Goal: Information Seeking & Learning: Find specific fact

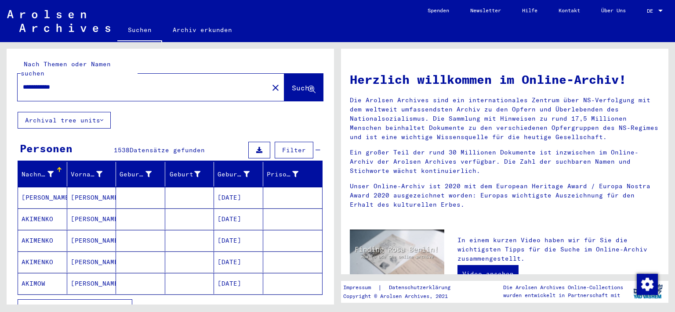
drag, startPoint x: 334, startPoint y: 154, endPoint x: 347, endPoint y: 203, distance: 50.1
click at [337, 203] on mat-grid-tile "**********" at bounding box center [168, 173] width 337 height 263
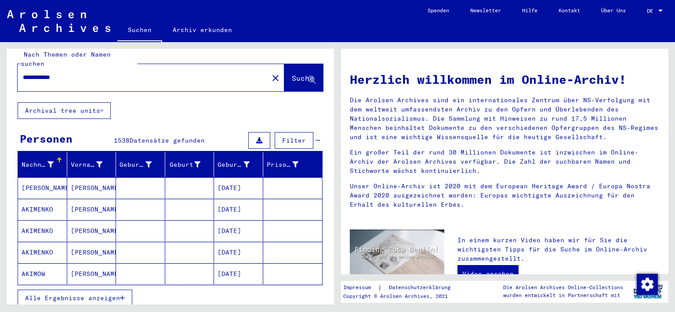
click at [287, 81] on button "Suche" at bounding box center [303, 77] width 39 height 27
click at [292, 74] on span "Suche" at bounding box center [303, 78] width 22 height 9
click at [173, 73] on input "**********" at bounding box center [140, 77] width 235 height 9
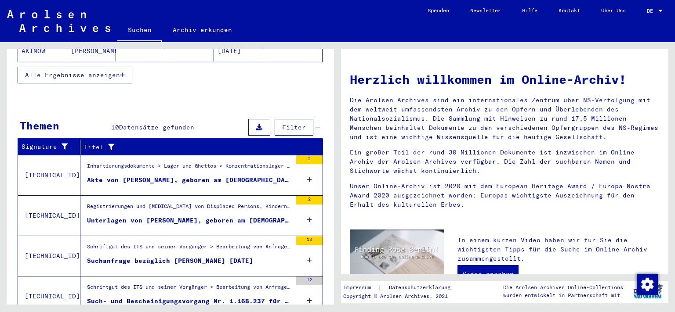
scroll to position [239, 0]
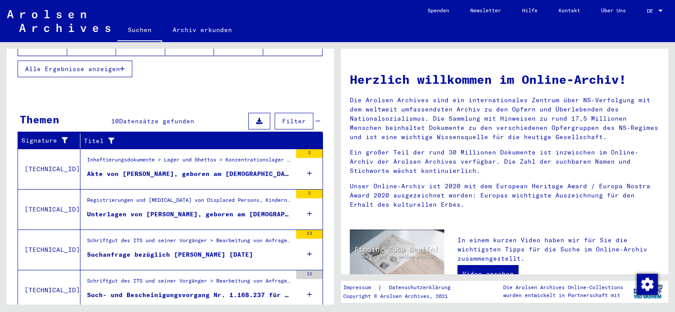
click at [240, 170] on div "Akte von [PERSON_NAME], geboren am [DEMOGRAPHIC_DATA]" at bounding box center [189, 174] width 205 height 9
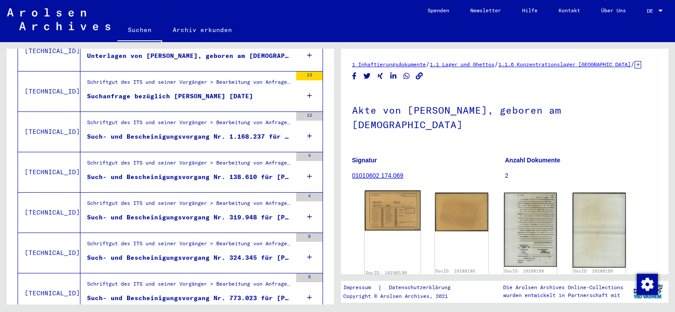
click at [396, 196] on img at bounding box center [393, 211] width 56 height 40
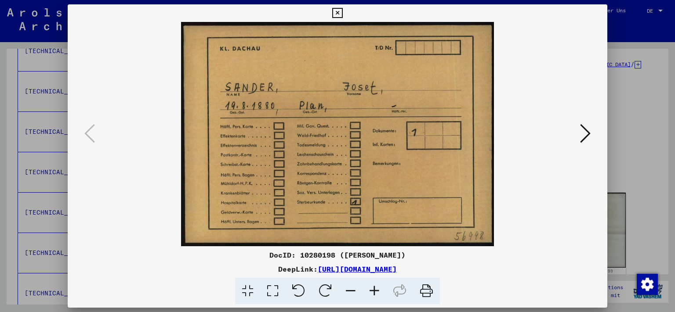
click at [587, 138] on icon at bounding box center [585, 133] width 11 height 21
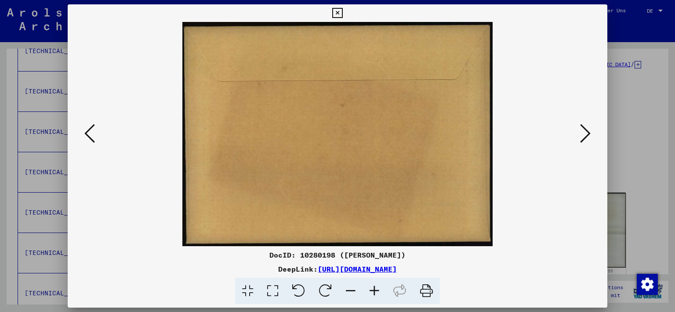
click at [587, 138] on icon at bounding box center [585, 133] width 11 height 21
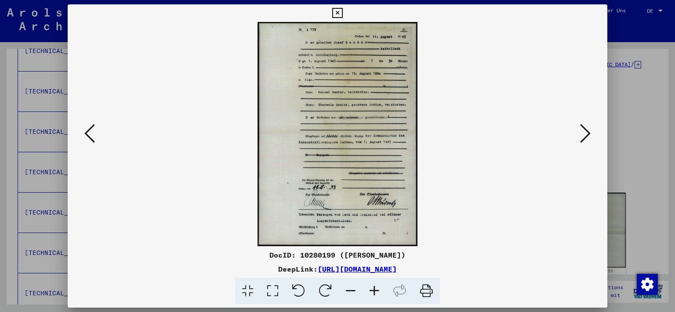
click at [452, 93] on img at bounding box center [338, 134] width 480 height 225
click at [340, 116] on img at bounding box center [338, 134] width 480 height 225
click at [587, 137] on icon at bounding box center [585, 133] width 11 height 21
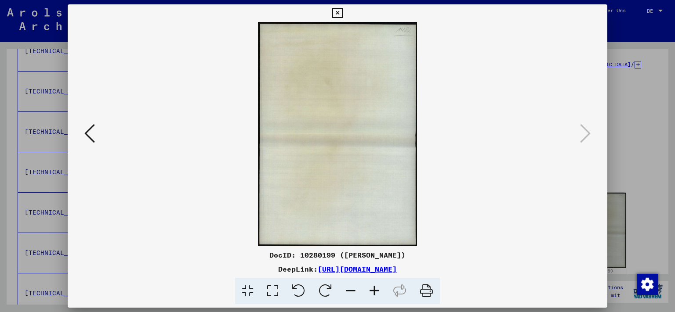
click at [342, 16] on icon at bounding box center [337, 13] width 10 height 11
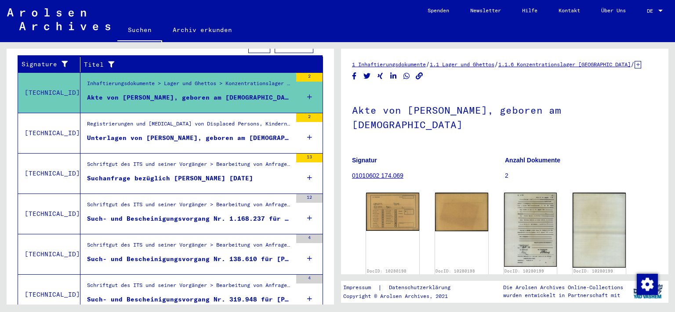
scroll to position [156, 0]
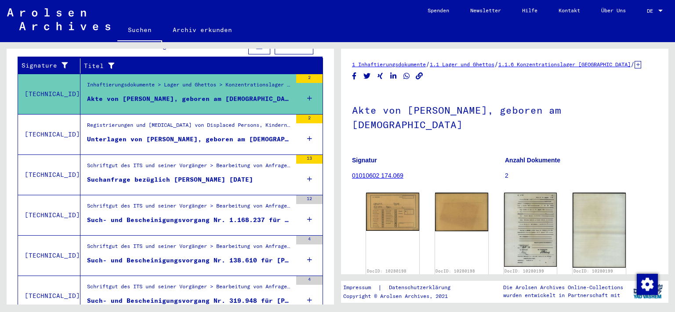
click at [221, 124] on mat-grid-list "Registrierungen und [MEDICAL_DATA] von Displaced Persons, Kindern und Vermisste…" at bounding box center [189, 134] width 205 height 27
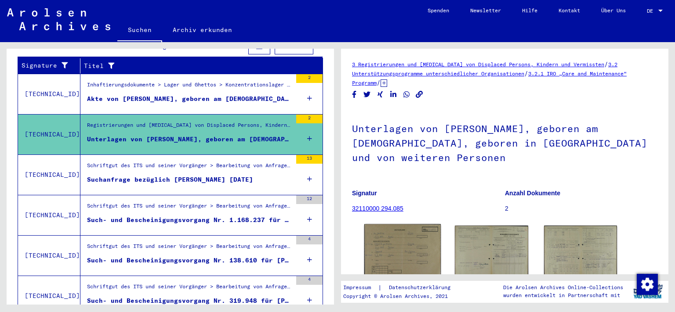
click at [414, 250] on img at bounding box center [402, 251] width 77 height 53
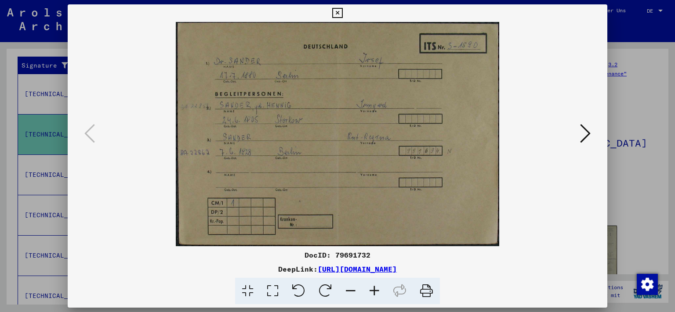
click at [585, 139] on icon at bounding box center [585, 133] width 11 height 21
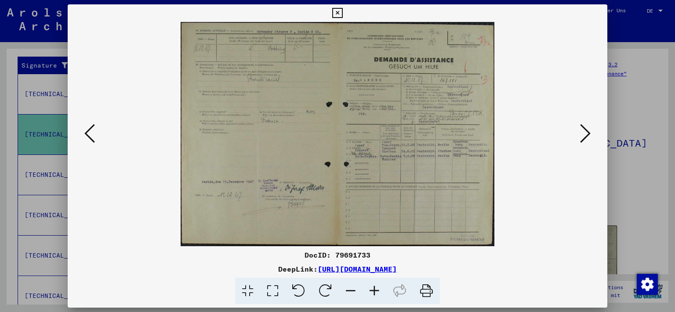
click at [585, 139] on icon at bounding box center [585, 133] width 11 height 21
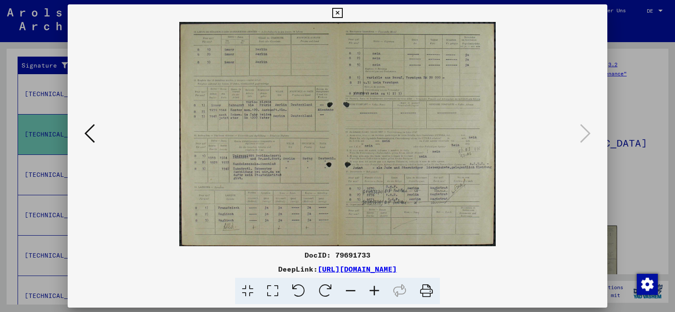
click at [345, 12] on button at bounding box center [337, 13] width 15 height 18
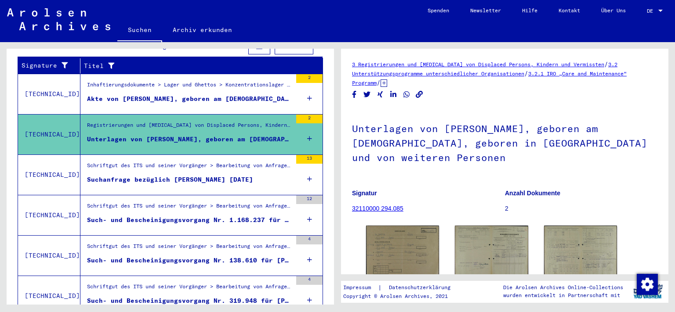
click at [169, 175] on div "Suchanfrage bezüglich [PERSON_NAME] [DATE]" at bounding box center [170, 179] width 166 height 9
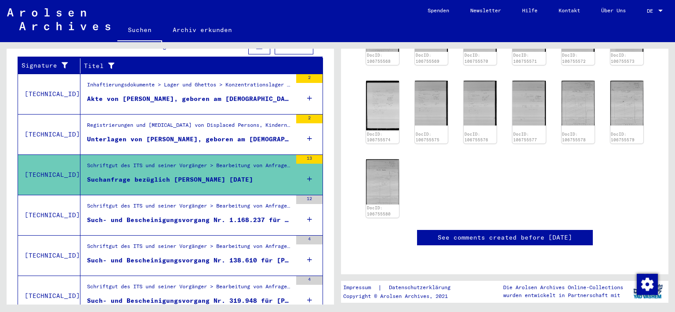
scroll to position [307, 0]
click at [236, 204] on figure "Schriftgut des ITS und seiner Vorgänger > Bearbeitung von Anfragen > Fallbezoge…" at bounding box center [189, 208] width 205 height 13
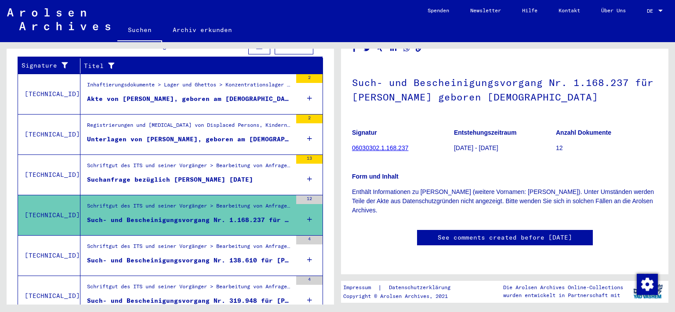
scroll to position [226, 0]
click at [260, 243] on div "Schriftgut des ITS und seiner Vorgänger > Bearbeitung von Anfragen > Fallbezoge…" at bounding box center [189, 249] width 205 height 12
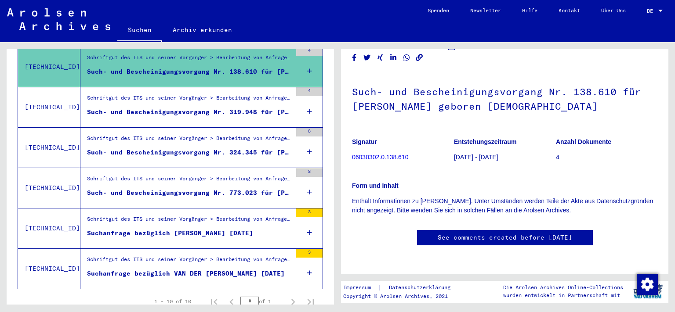
scroll to position [367, 0]
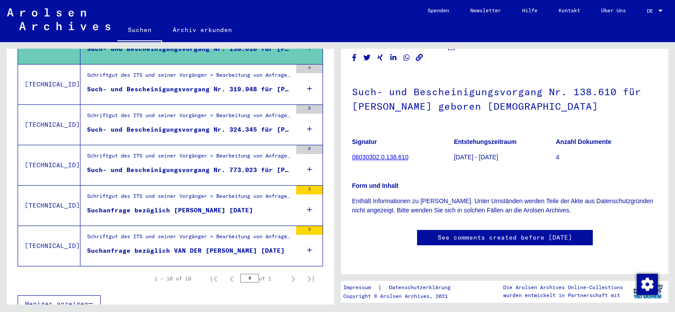
click at [232, 206] on div "Suchanfrage bezüglich [PERSON_NAME] [DATE]" at bounding box center [170, 210] width 166 height 9
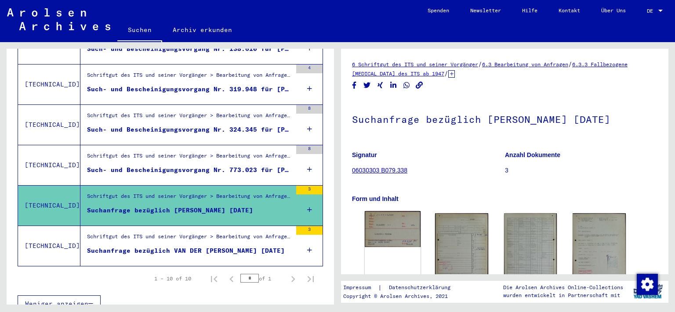
click at [406, 233] on img at bounding box center [393, 229] width 56 height 36
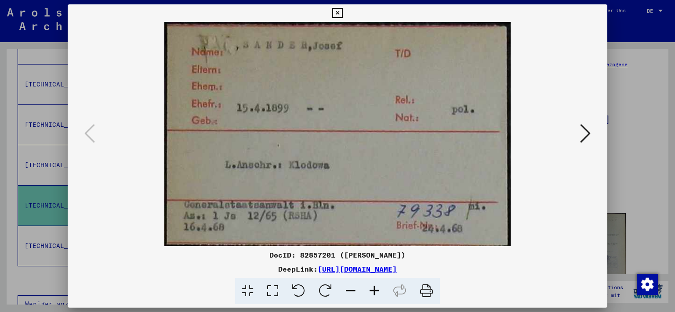
click at [583, 139] on icon at bounding box center [585, 133] width 11 height 21
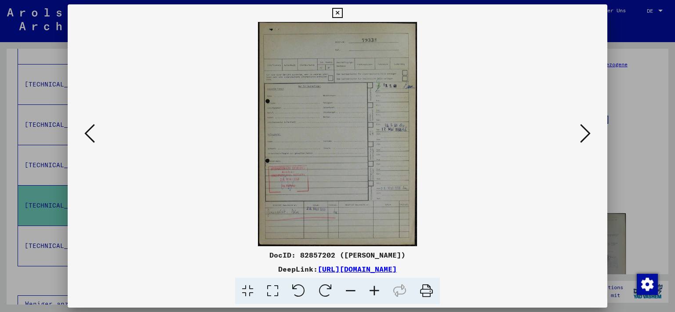
click at [583, 139] on icon at bounding box center [585, 133] width 11 height 21
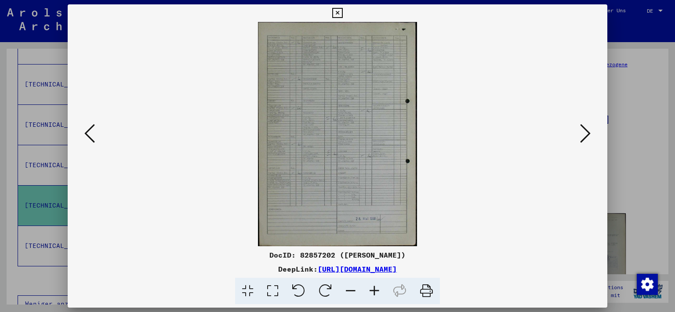
click at [583, 139] on icon at bounding box center [585, 133] width 11 height 21
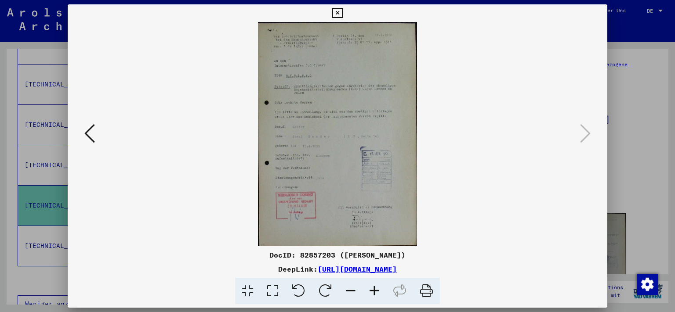
click at [342, 17] on icon at bounding box center [337, 13] width 10 height 11
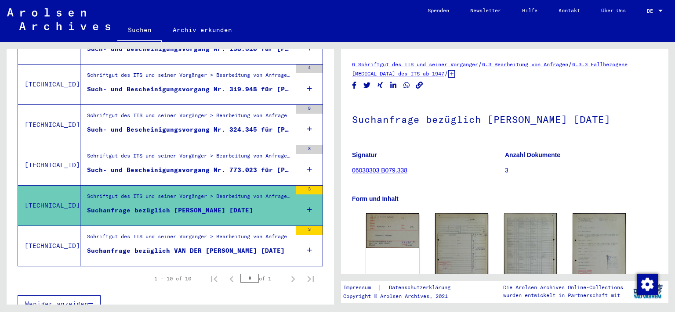
click at [223, 233] on div "Schriftgut des ITS und seiner Vorgänger > Bearbeitung von Anfragen > Fallbezoge…" at bounding box center [189, 239] width 205 height 12
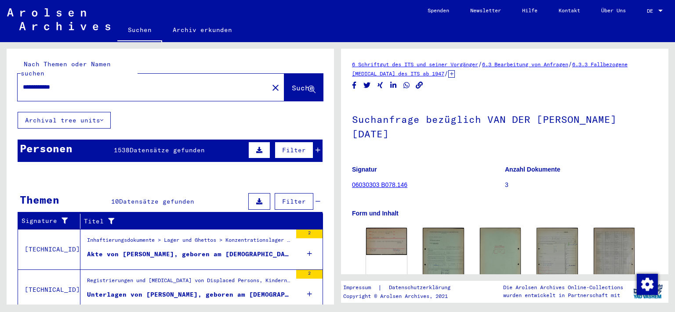
click at [80, 83] on input "**********" at bounding box center [143, 87] width 240 height 9
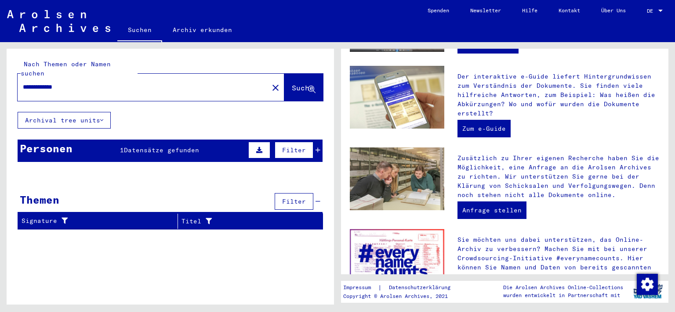
scroll to position [315, 0]
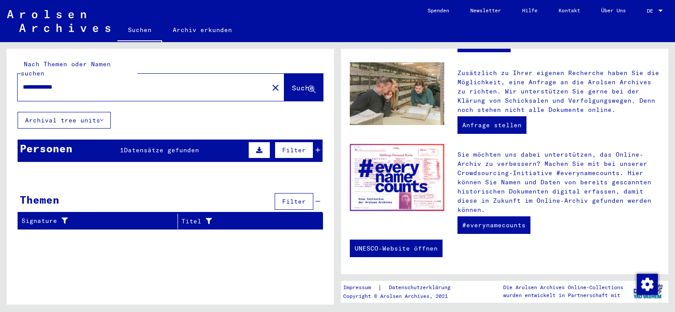
click at [134, 146] on span "Datensätze gefunden" at bounding box center [161, 150] width 75 height 8
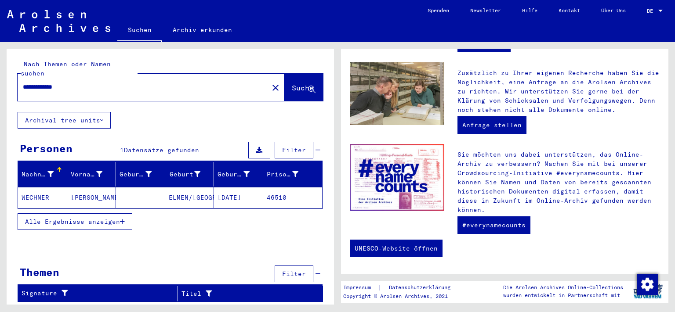
click at [47, 189] on mat-cell "WECHNER" at bounding box center [42, 197] width 49 height 21
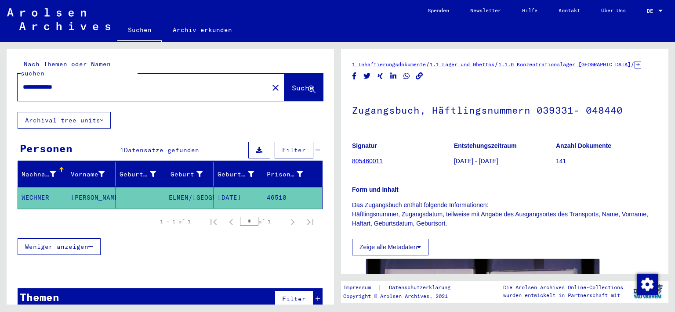
click at [45, 83] on input "**********" at bounding box center [143, 87] width 240 height 9
type input "**********"
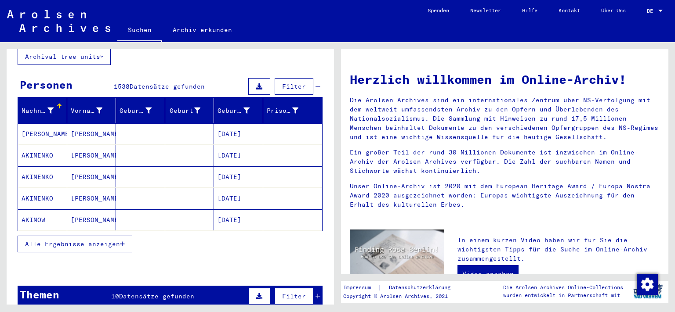
scroll to position [67, 0]
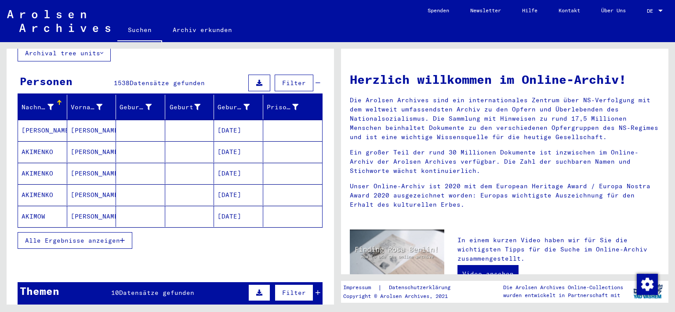
click at [55, 232] on button "Alle Ergebnisse anzeigen" at bounding box center [75, 240] width 115 height 17
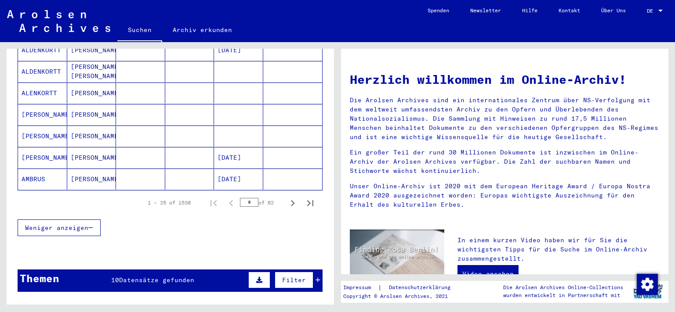
scroll to position [549, 0]
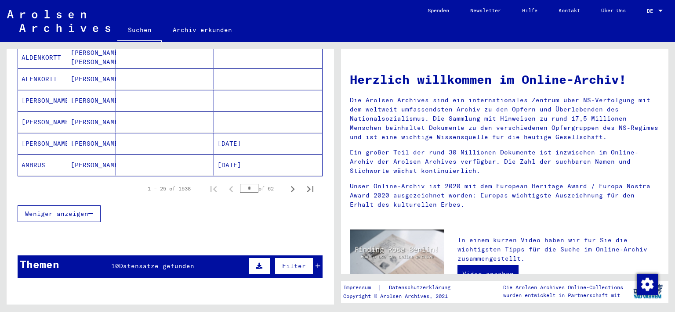
drag, startPoint x: 248, startPoint y: 176, endPoint x: 221, endPoint y: 175, distance: 26.4
click at [240, 184] on input "*" at bounding box center [249, 188] width 18 height 9
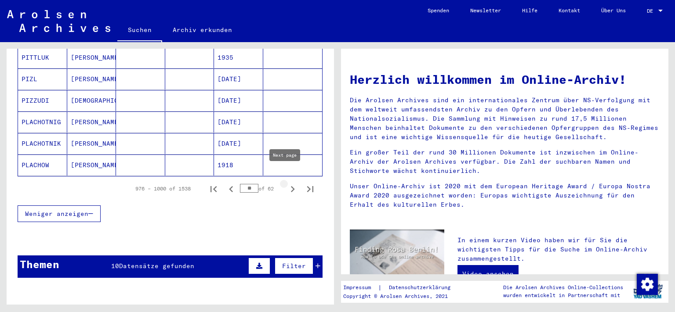
click at [286, 183] on icon "Next page" at bounding box center [292, 189] width 12 height 12
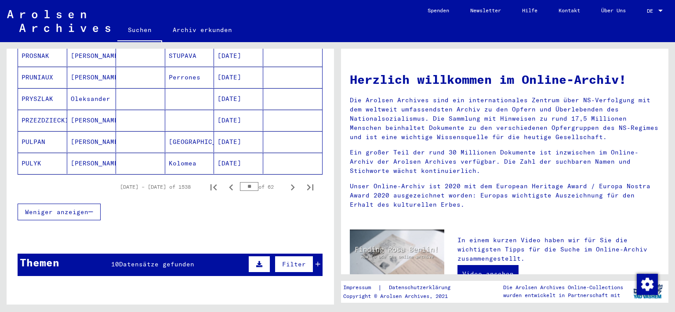
click at [286, 181] on icon "Next page" at bounding box center [292, 187] width 12 height 12
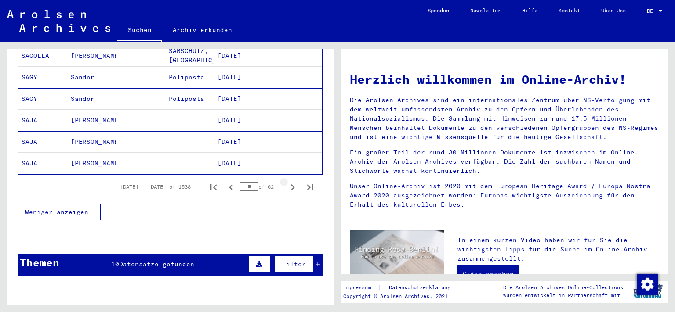
scroll to position [549, 0]
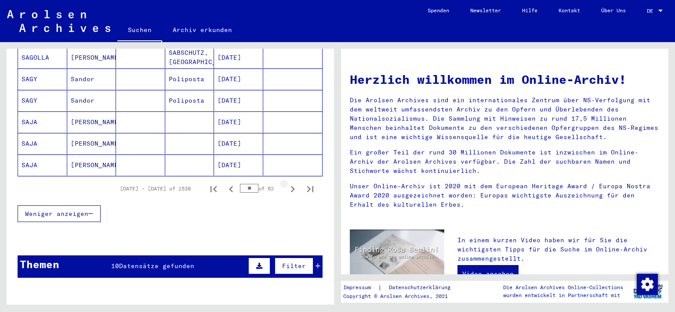
click at [286, 183] on icon "Next page" at bounding box center [292, 189] width 12 height 12
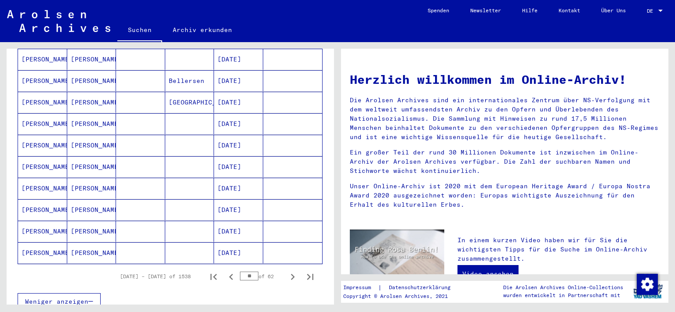
scroll to position [460, 0]
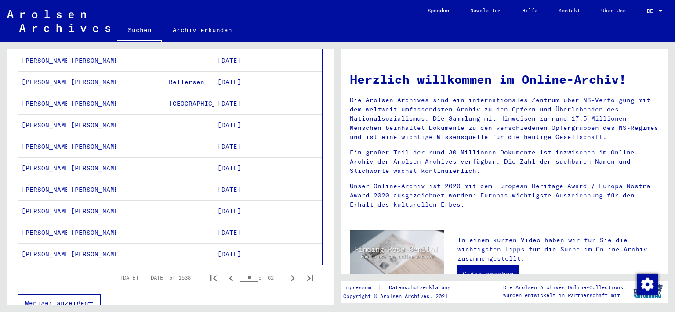
click at [55, 117] on mat-cell "[PERSON_NAME]" at bounding box center [42, 125] width 49 height 21
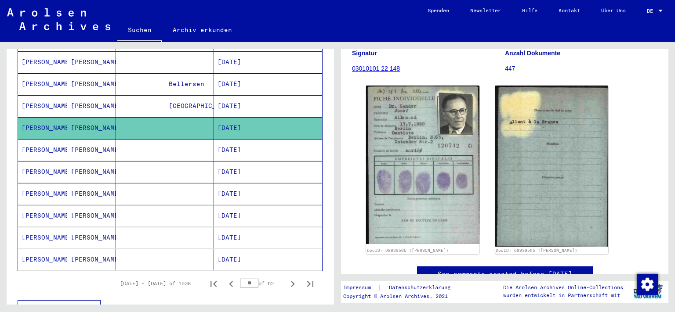
scroll to position [140, 0]
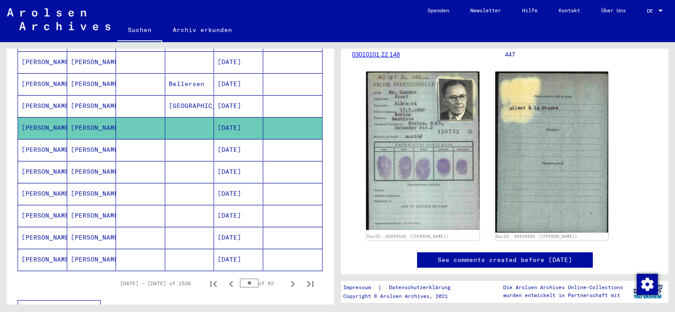
click at [116, 139] on mat-cell at bounding box center [140, 150] width 49 height 22
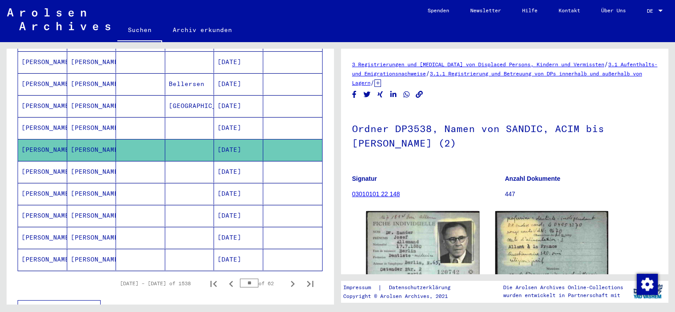
click at [127, 161] on mat-cell at bounding box center [140, 172] width 49 height 22
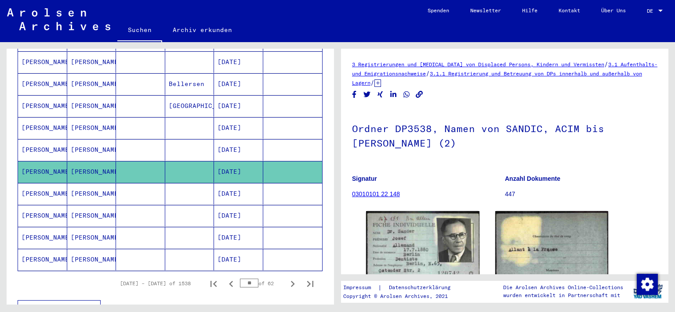
click at [136, 183] on mat-cell at bounding box center [140, 194] width 49 height 22
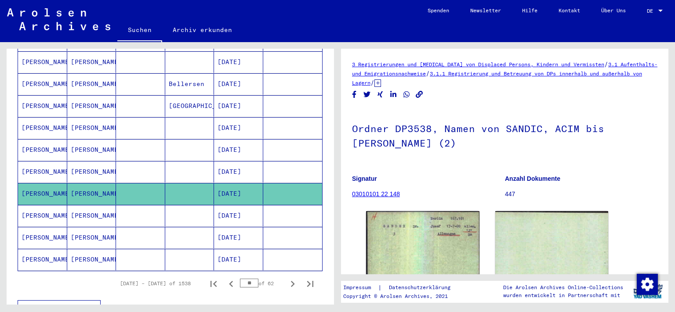
click at [145, 205] on mat-cell at bounding box center [140, 216] width 49 height 22
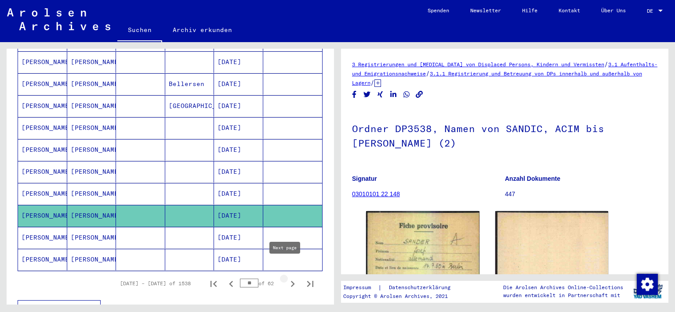
click at [286, 278] on icon "Next page" at bounding box center [292, 284] width 12 height 12
type input "**"
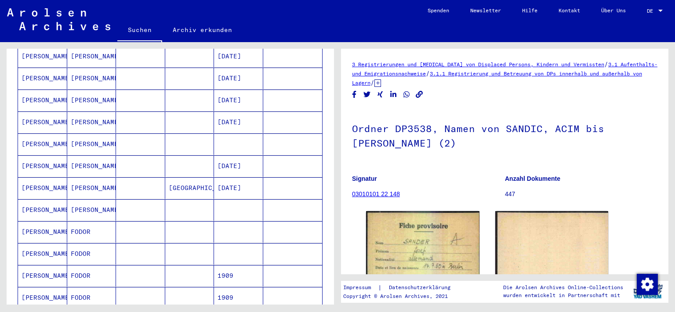
scroll to position [232, 0]
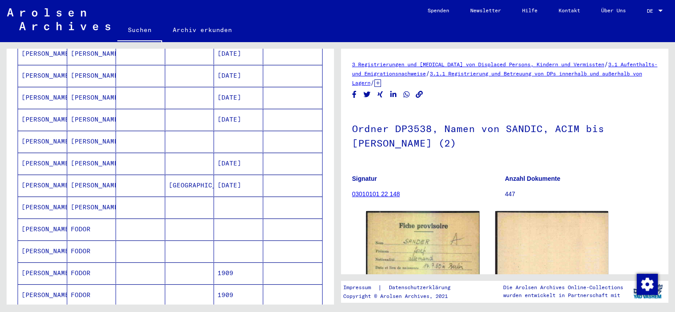
click at [208, 131] on mat-cell at bounding box center [189, 142] width 49 height 22
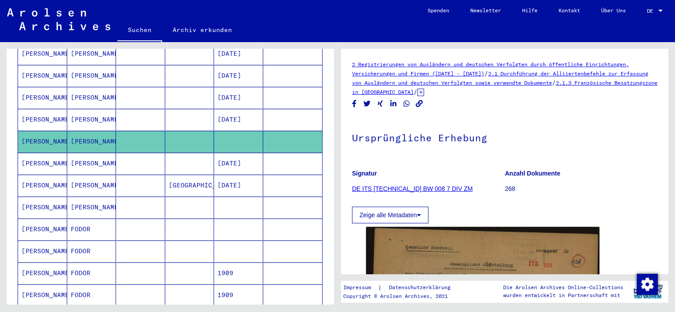
click at [234, 197] on mat-cell at bounding box center [238, 208] width 49 height 22
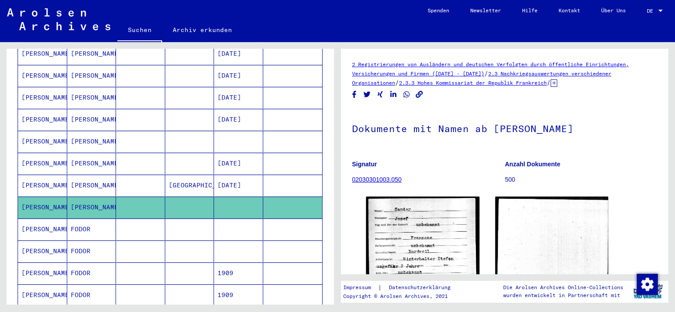
click at [237, 206] on mat-cell at bounding box center [238, 208] width 49 height 22
click at [242, 219] on mat-cell at bounding box center [238, 230] width 49 height 22
